Goal: Information Seeking & Learning: Learn about a topic

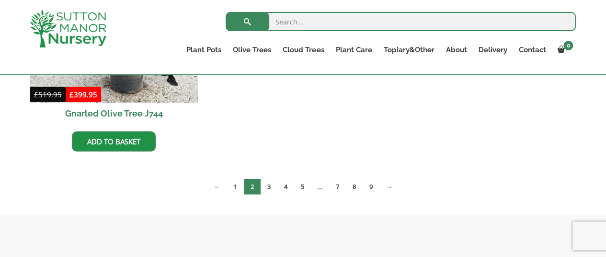
scroll to position [1115, 0]
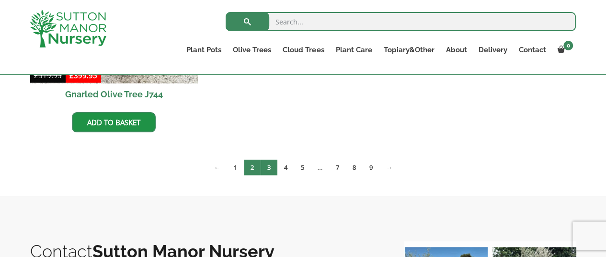
click at [268, 167] on link "3" at bounding box center [269, 168] width 17 height 16
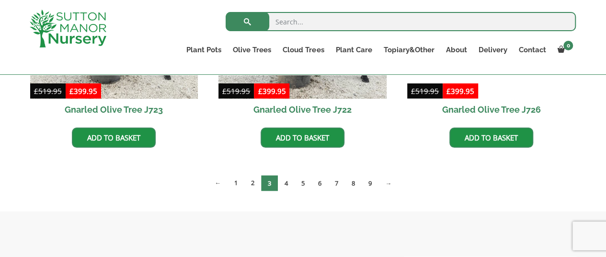
scroll to position [882, 0]
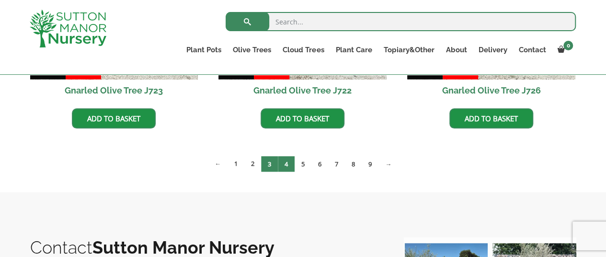
click at [287, 165] on link "4" at bounding box center [286, 164] width 17 height 16
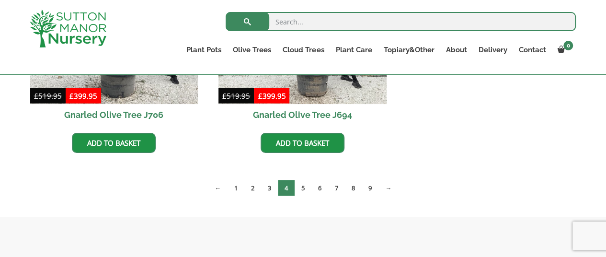
scroll to position [1112, 0]
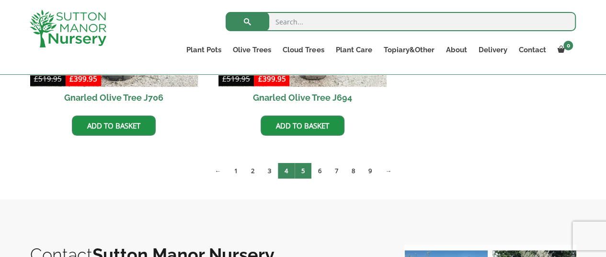
click at [301, 168] on link "5" at bounding box center [303, 171] width 17 height 16
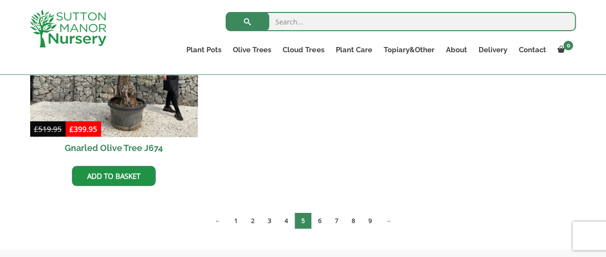
scroll to position [1554, 0]
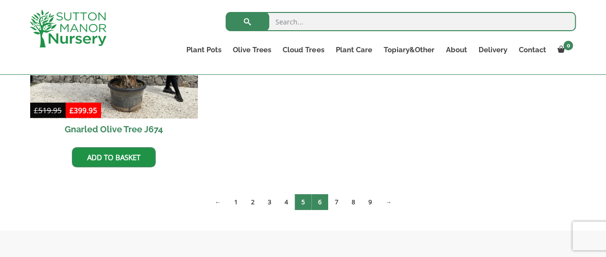
click at [321, 203] on link "6" at bounding box center [319, 202] width 17 height 16
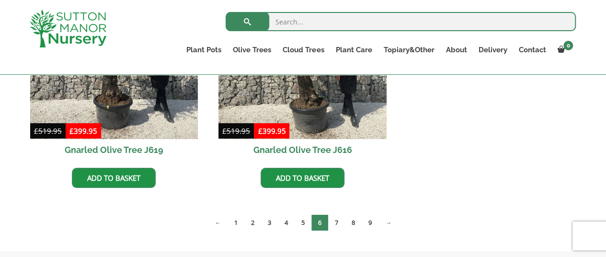
scroll to position [1552, 0]
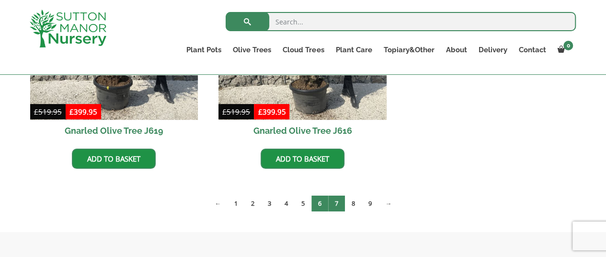
click at [339, 202] on link "7" at bounding box center [336, 203] width 17 height 16
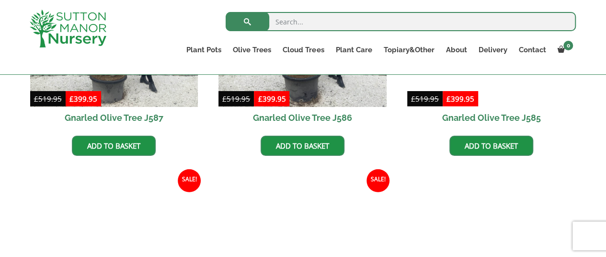
scroll to position [1329, 0]
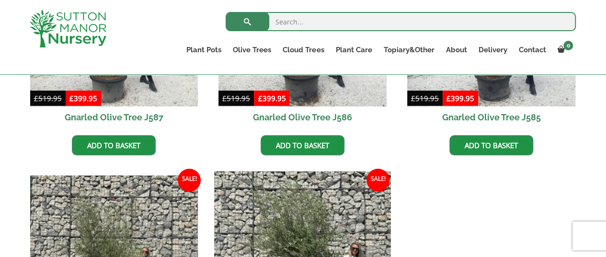
click at [316, 217] on img at bounding box center [303, 259] width 176 height 176
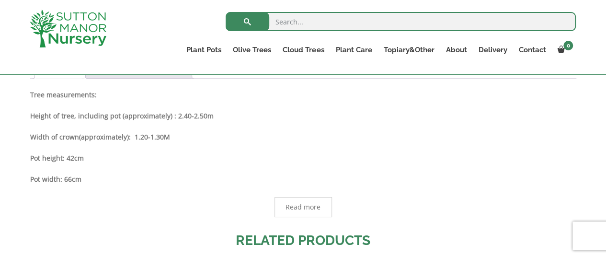
scroll to position [544, 0]
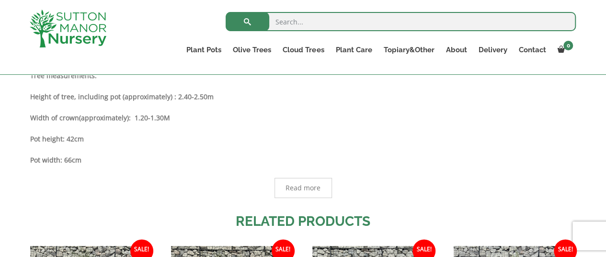
click at [305, 189] on span "Read more" at bounding box center [303, 187] width 35 height 7
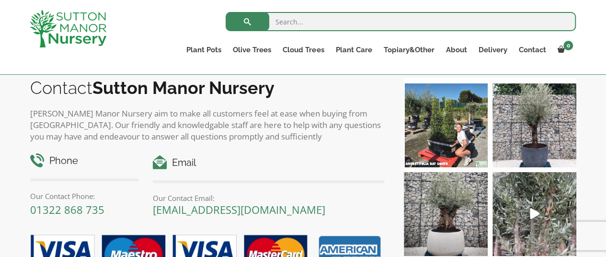
scroll to position [1321, 0]
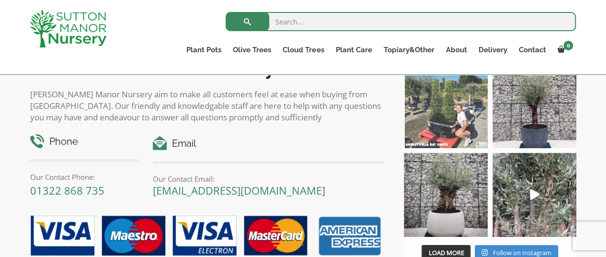
click at [431, 115] on img at bounding box center [446, 106] width 84 height 84
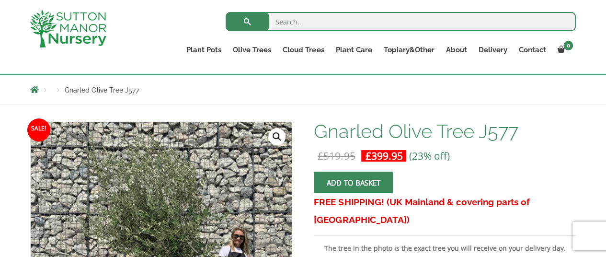
scroll to position [37, 0]
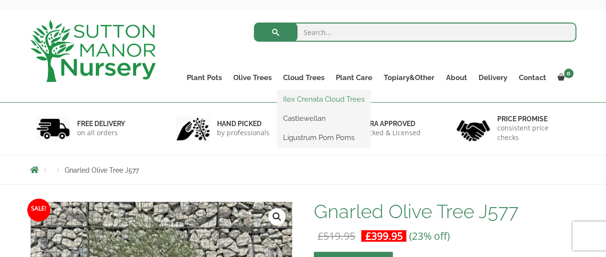
click at [312, 98] on link "Ilex Crenata Cloud Trees" at bounding box center [323, 99] width 93 height 14
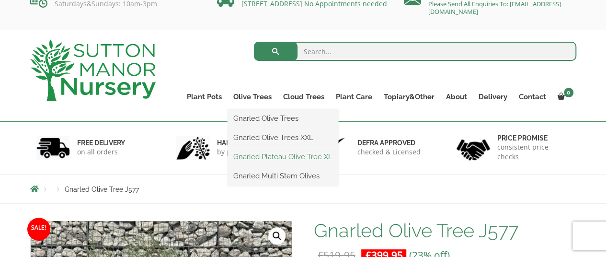
click at [267, 156] on link "Gnarled Plateau Olive Tree XL" at bounding box center [283, 156] width 111 height 14
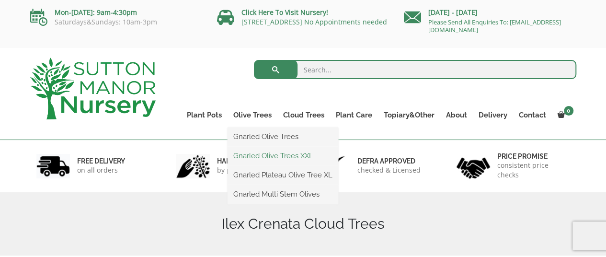
click at [264, 155] on link "Gnarled Olive Trees XXL" at bounding box center [283, 156] width 111 height 14
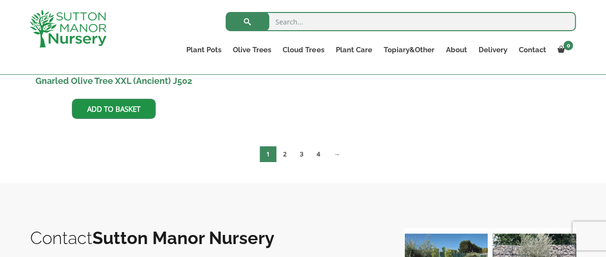
scroll to position [1840, 0]
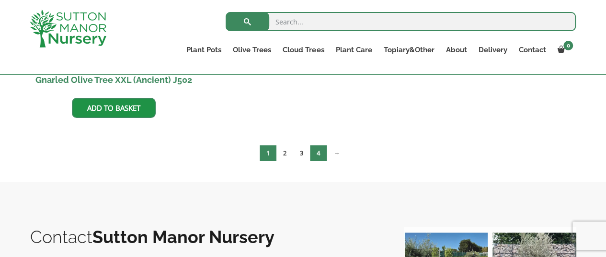
click at [318, 153] on link "4" at bounding box center [318, 153] width 17 height 16
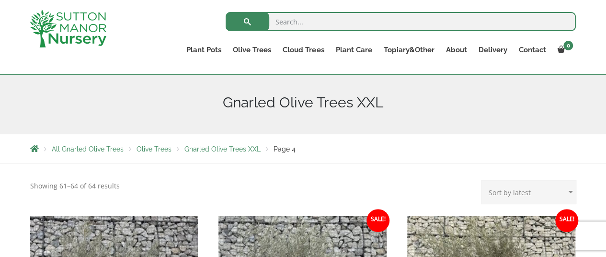
scroll to position [96, 0]
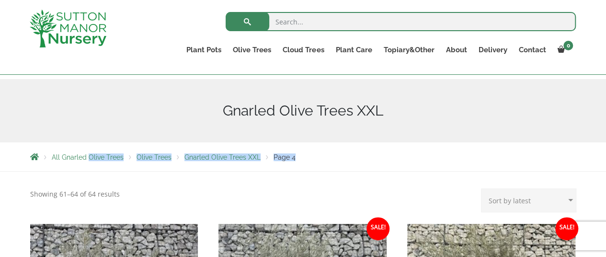
drag, startPoint x: 97, startPoint y: 168, endPoint x: 90, endPoint y: 160, distance: 10.9
click at [90, 160] on div "All Gnarled Olive Trees Olive Trees Gnarled Olive Trees XXL Page 4" at bounding box center [303, 156] width 561 height 29
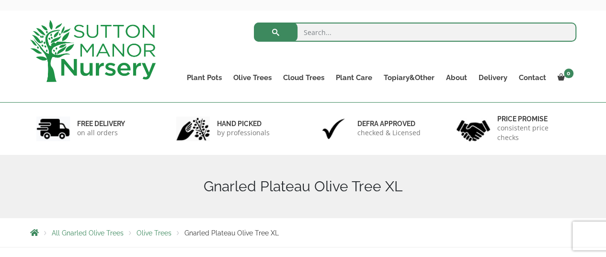
scroll to position [38, 0]
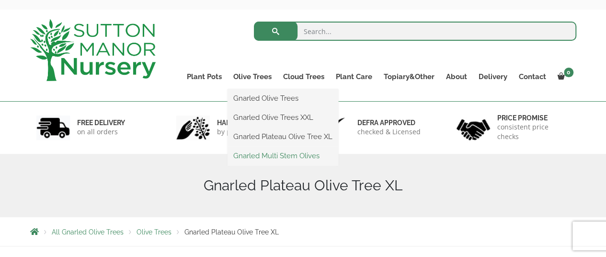
click at [268, 159] on link "Gnarled Multi Stem Olives" at bounding box center [283, 156] width 111 height 14
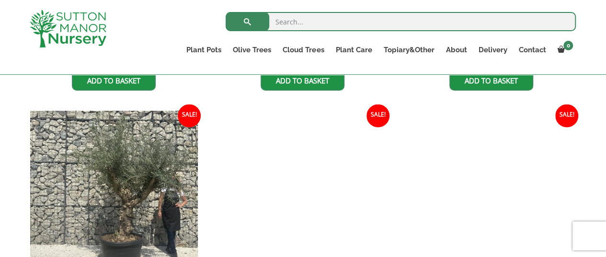
scroll to position [862, 0]
